Goal: Information Seeking & Learning: Learn about a topic

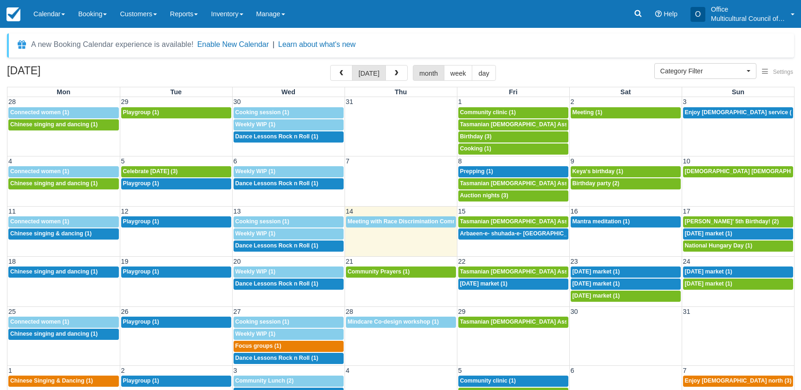
select select
click at [136, 69] on div "[DATE] [DATE] month week day" at bounding box center [400, 75] width 787 height 20
select select
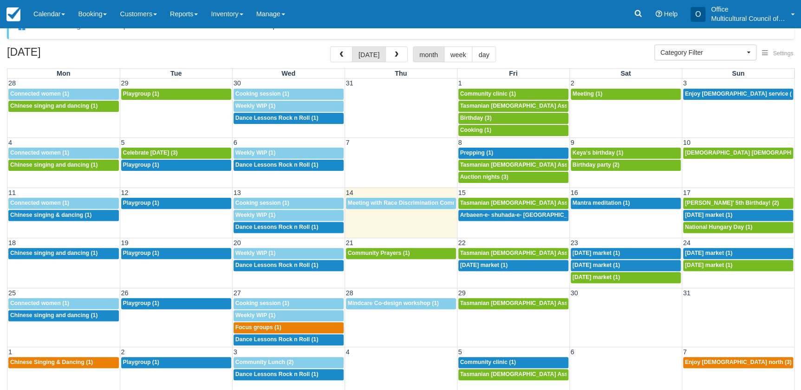
scroll to position [28, 0]
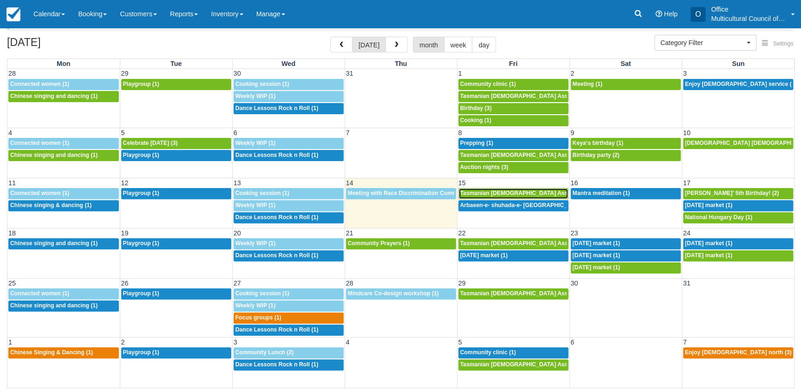
click at [468, 190] on span "Tasmanian [DEMOGRAPHIC_DATA] Association -Weekly Praying (1)" at bounding box center [551, 193] width 183 height 6
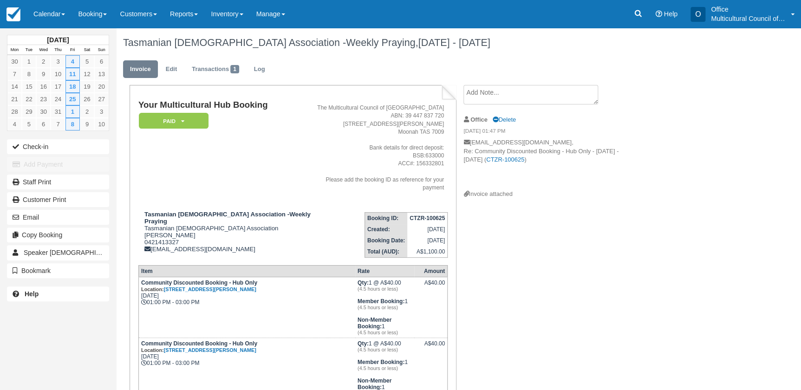
click at [70, 338] on div "July 2025 Mon Tue Wed Thu Fri Sat Sun 30 1 2 3 4 5 6 7 8 9 10 11 12 13 14 15 16…" at bounding box center [58, 195] width 116 height 390
click at [33, 15] on link "Calendar" at bounding box center [49, 14] width 45 height 28
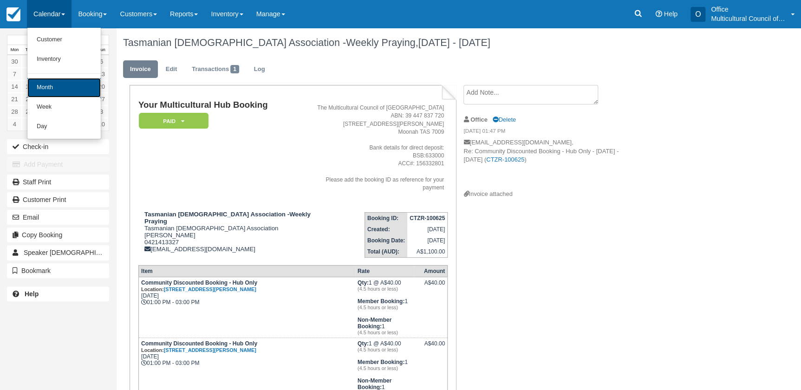
click at [55, 84] on link "Month" at bounding box center [63, 87] width 73 height 19
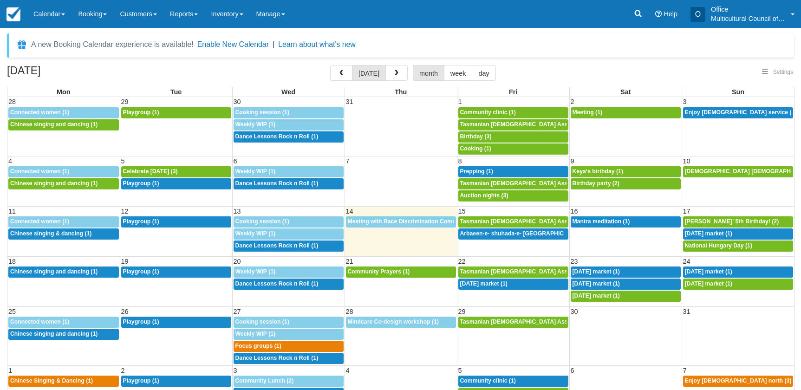
select select
